Goal: Navigation & Orientation: Find specific page/section

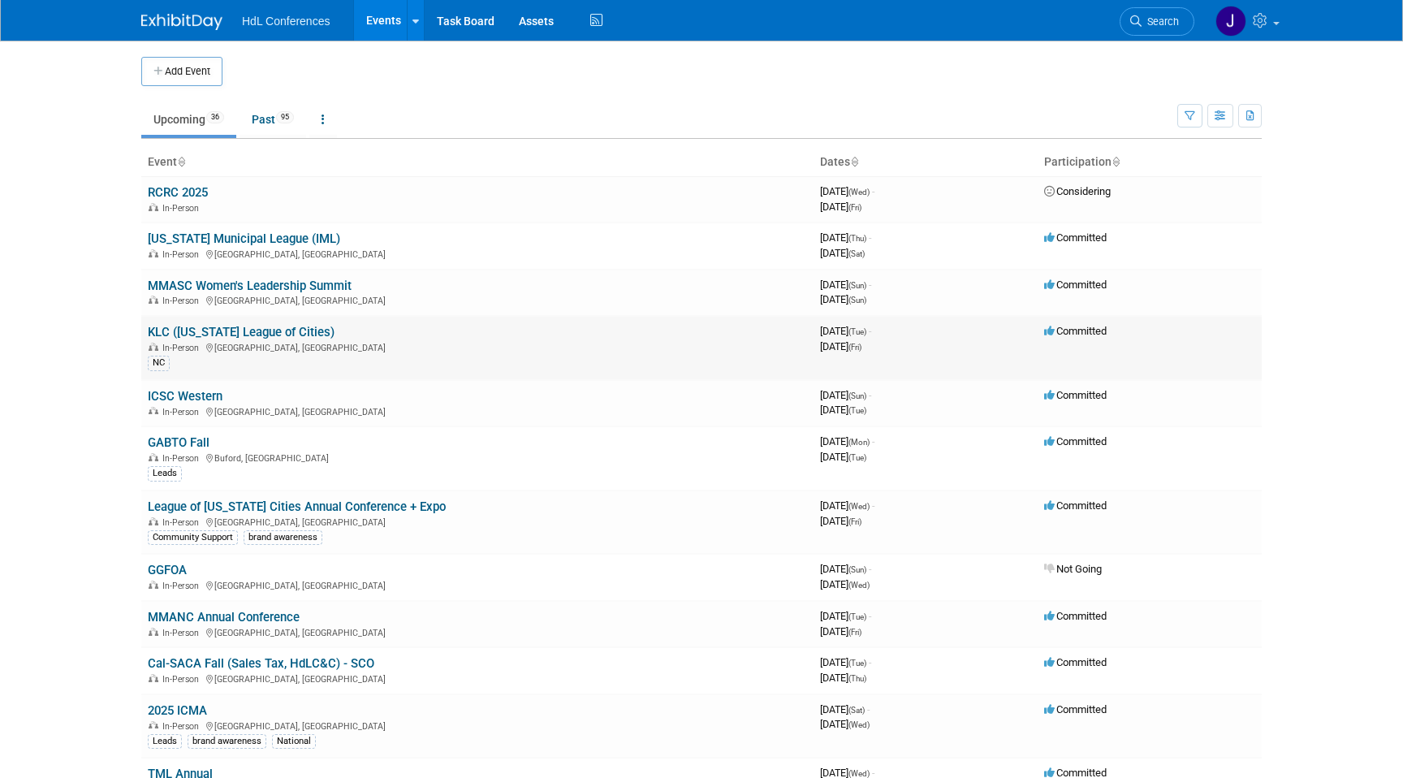
click at [188, 336] on link "KLC ([US_STATE] League of Cities)" at bounding box center [241, 332] width 187 height 15
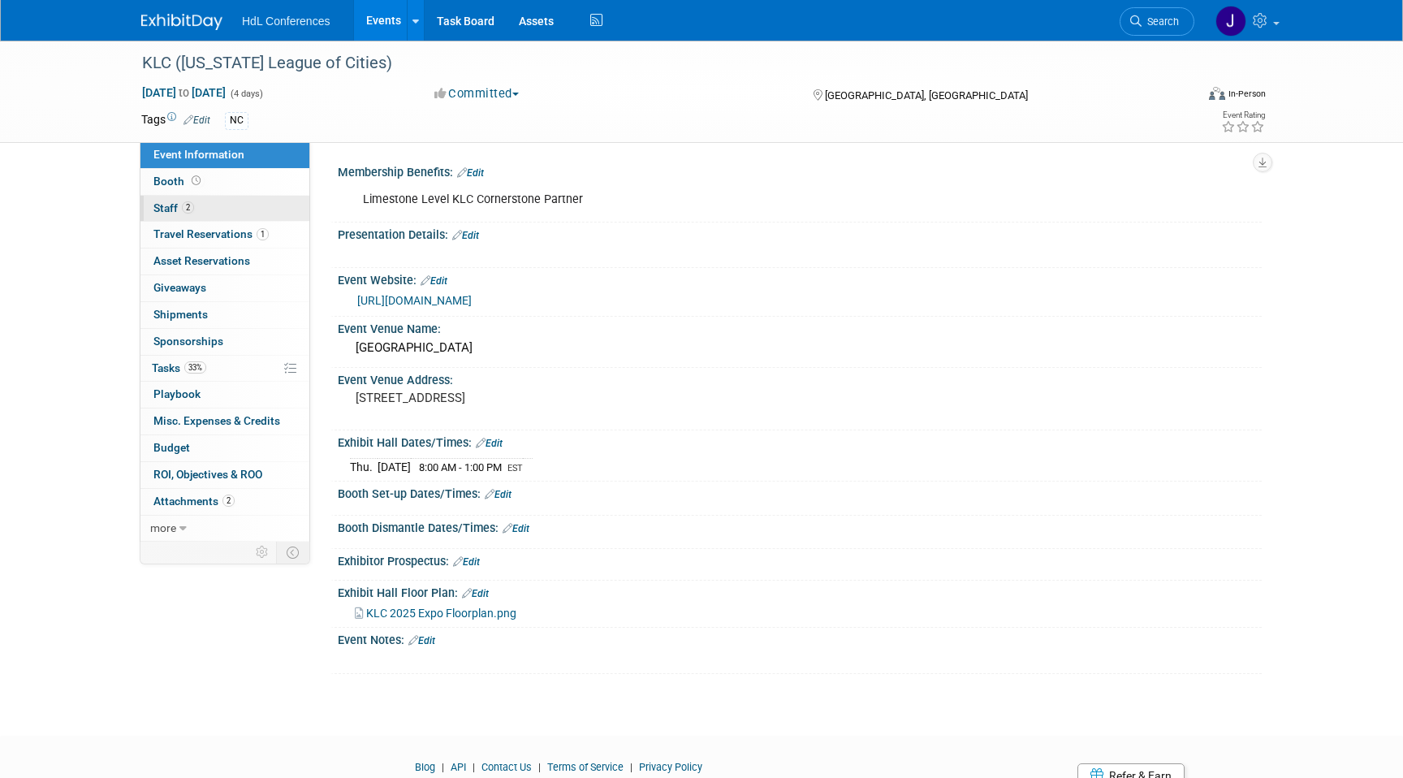
click at [247, 207] on link "2 Staff 2" at bounding box center [224, 209] width 169 height 26
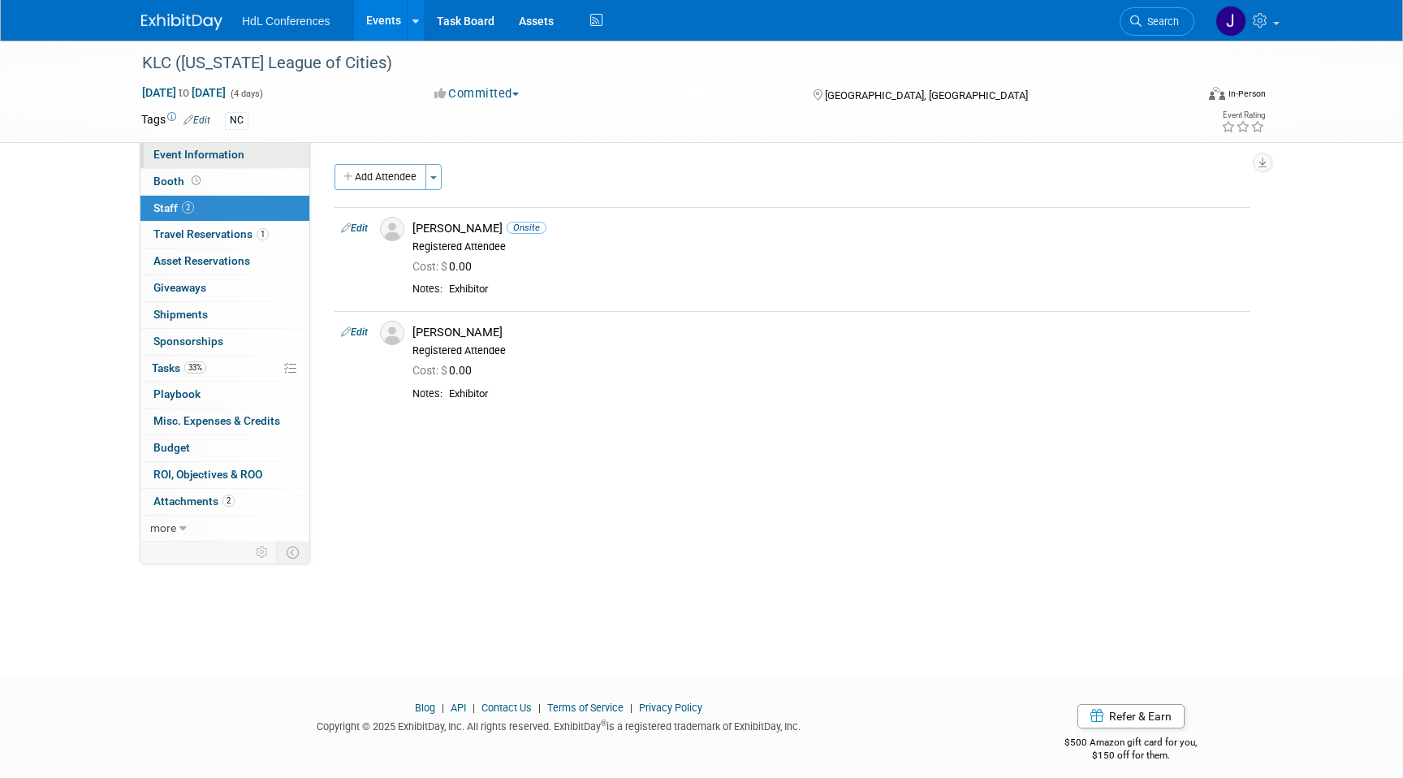
click at [244, 149] on link "Event Information" at bounding box center [224, 155] width 169 height 26
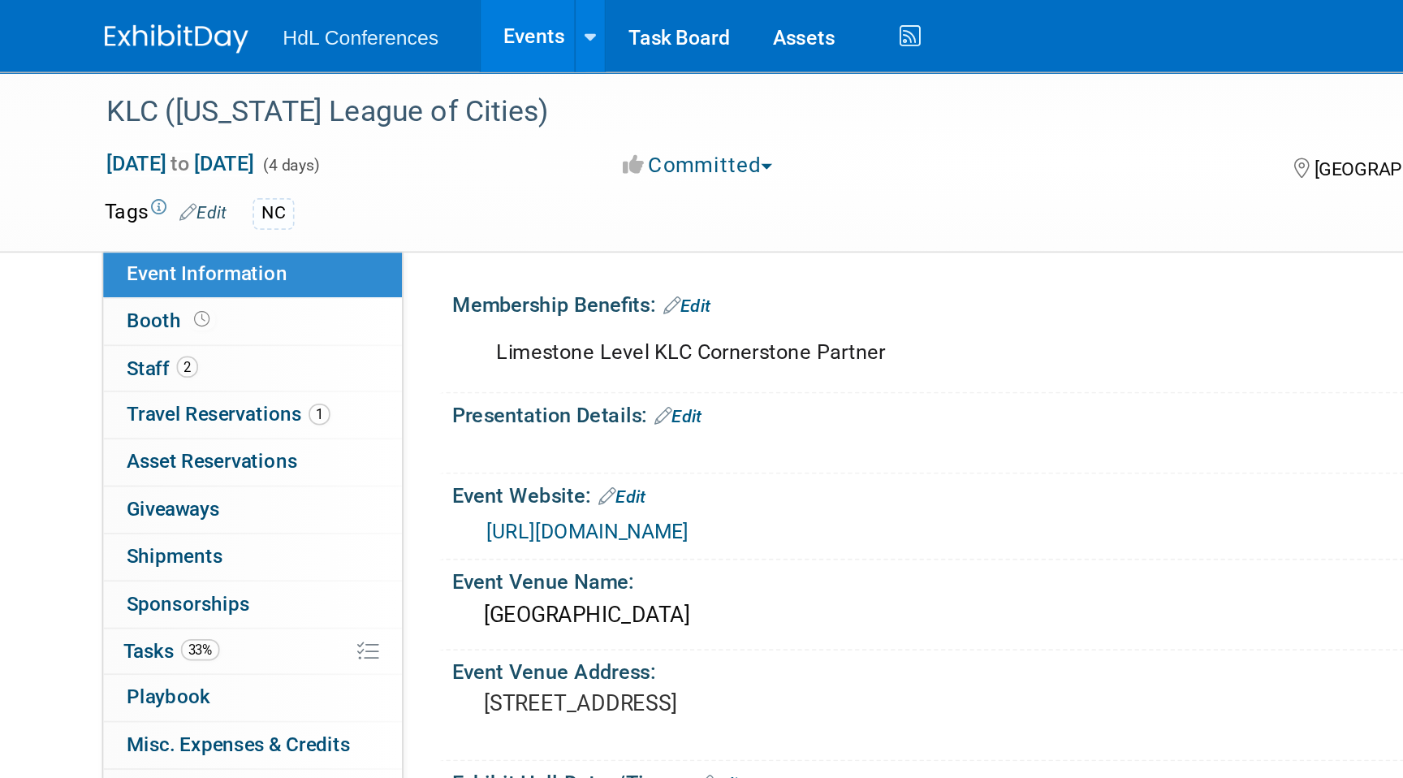
click at [404, 300] on link "http://klc.org" at bounding box center [414, 300] width 114 height 13
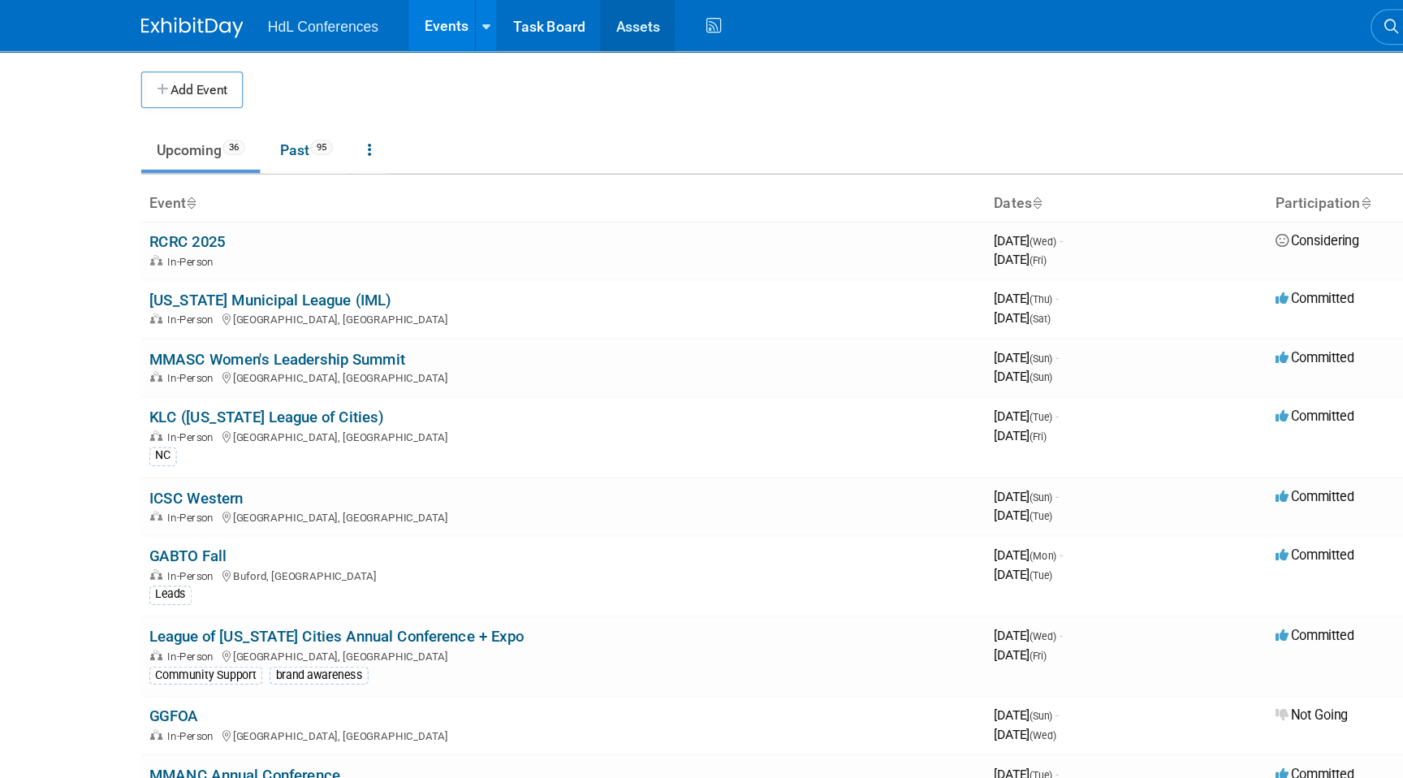
click at [545, 23] on link "Assets" at bounding box center [536, 20] width 59 height 41
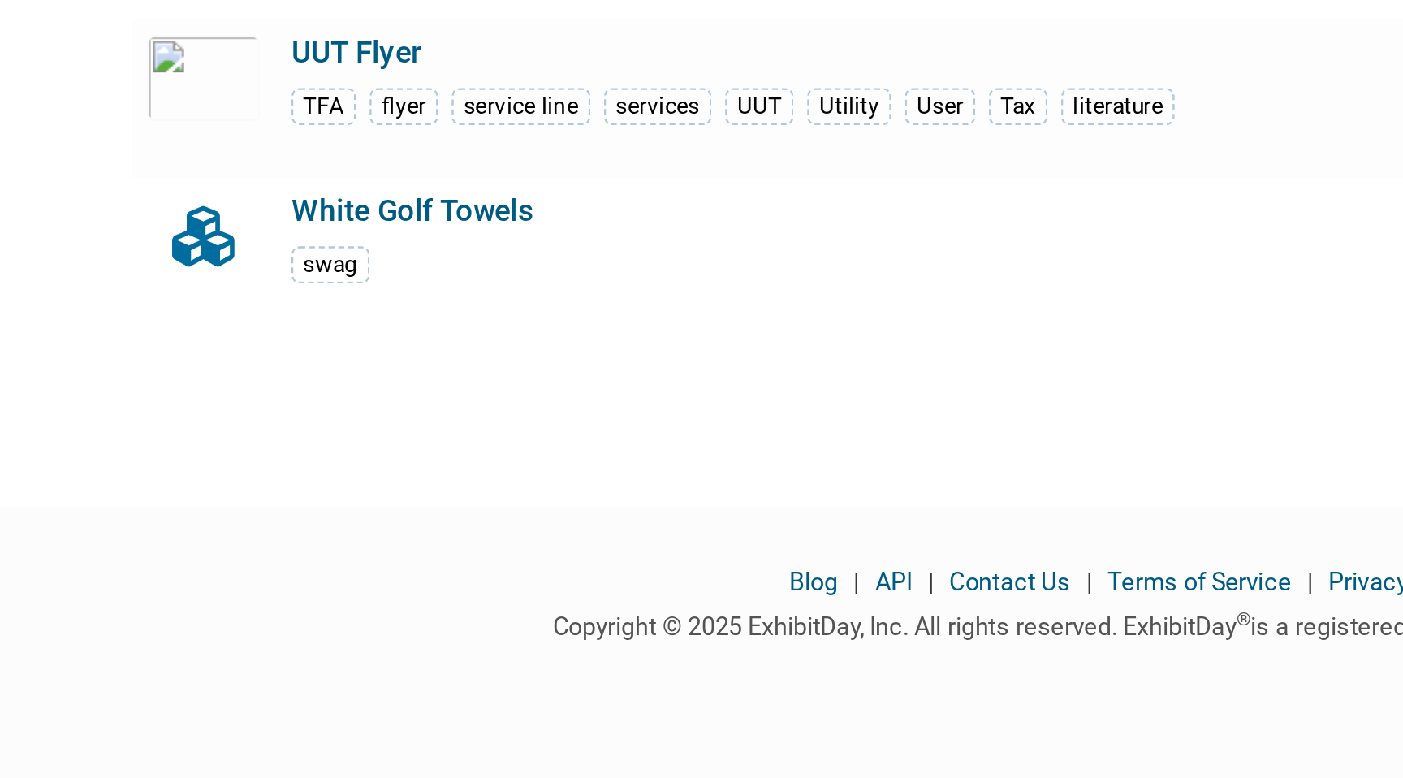
scroll to position [5689, 0]
